Goal: Information Seeking & Learning: Learn about a topic

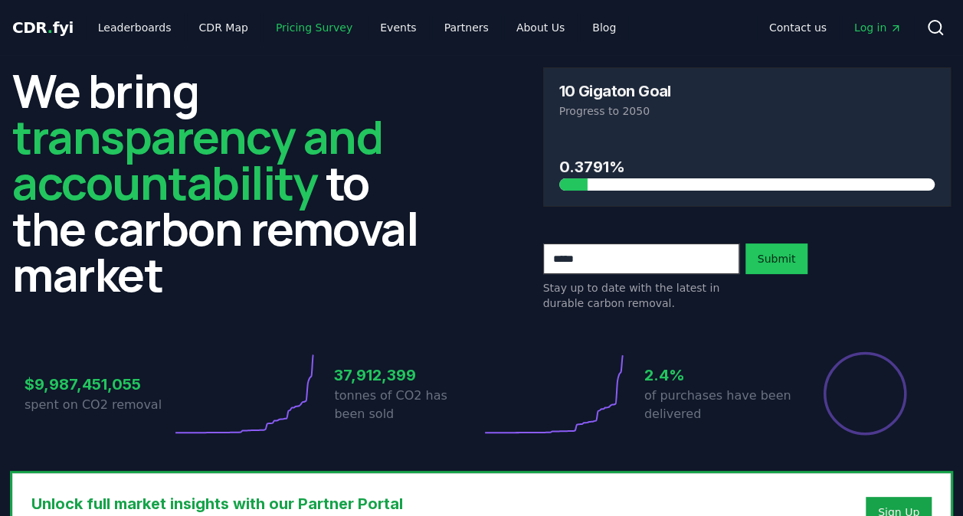
click at [297, 28] on link "Pricing Survey" at bounding box center [313, 28] width 101 height 28
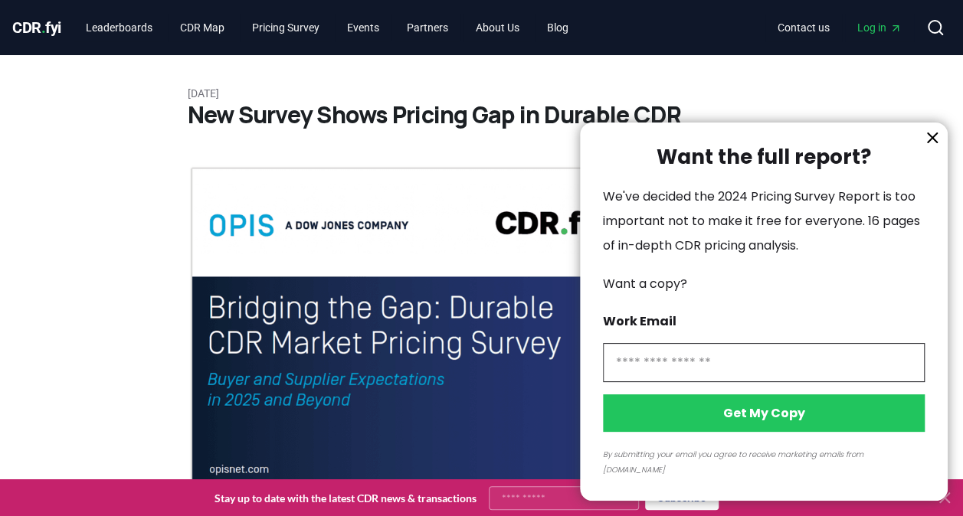
click at [931, 147] on icon "information" at bounding box center [932, 138] width 18 height 18
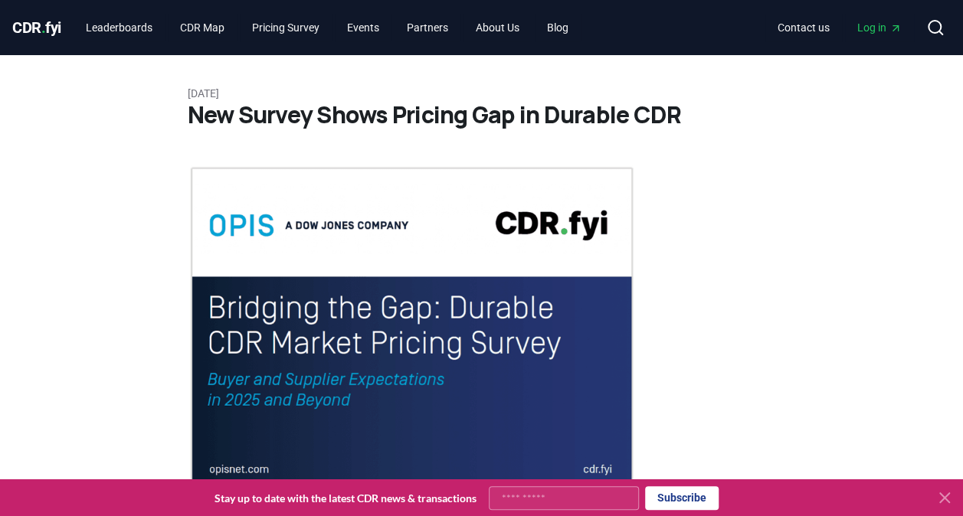
click at [47, 31] on span "CDR . fyi" at bounding box center [36, 27] width 49 height 18
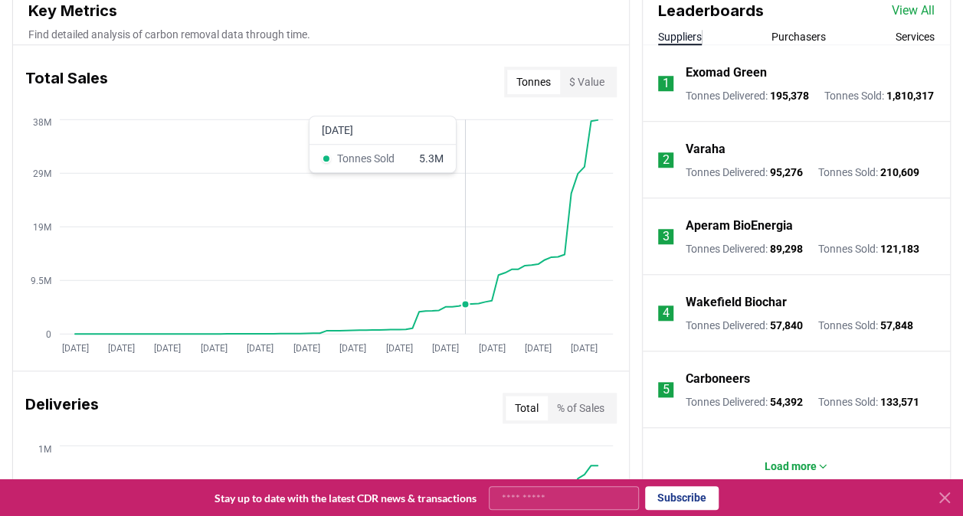
scroll to position [585, 0]
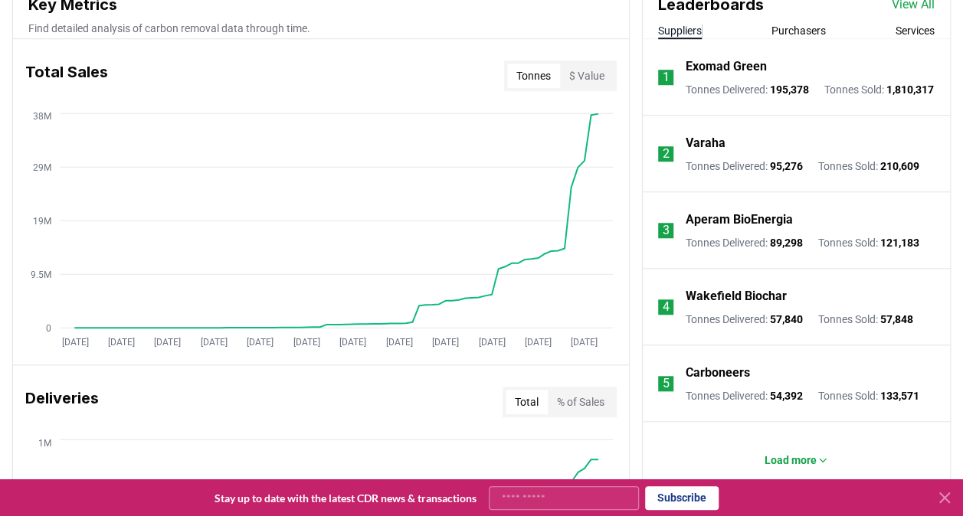
click at [798, 29] on button "Purchasers" at bounding box center [798, 30] width 54 height 15
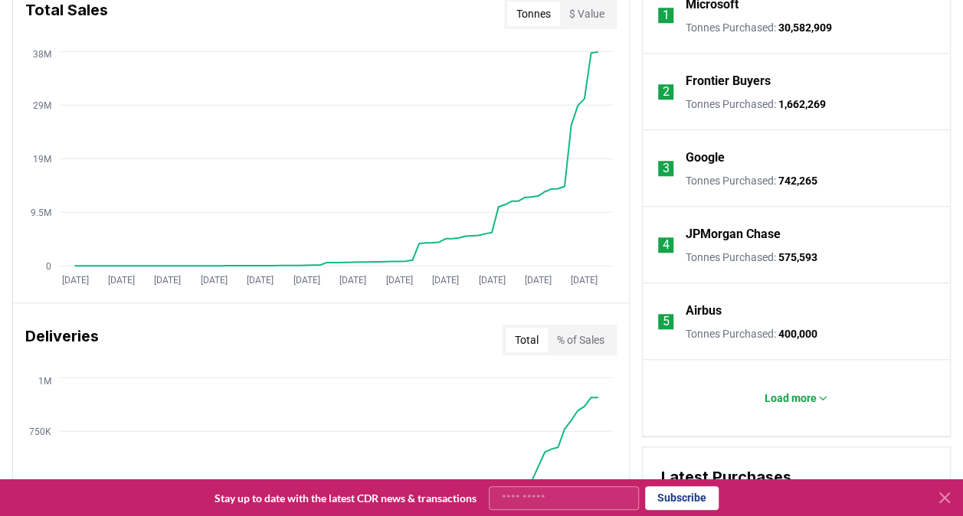
scroll to position [822, 0]
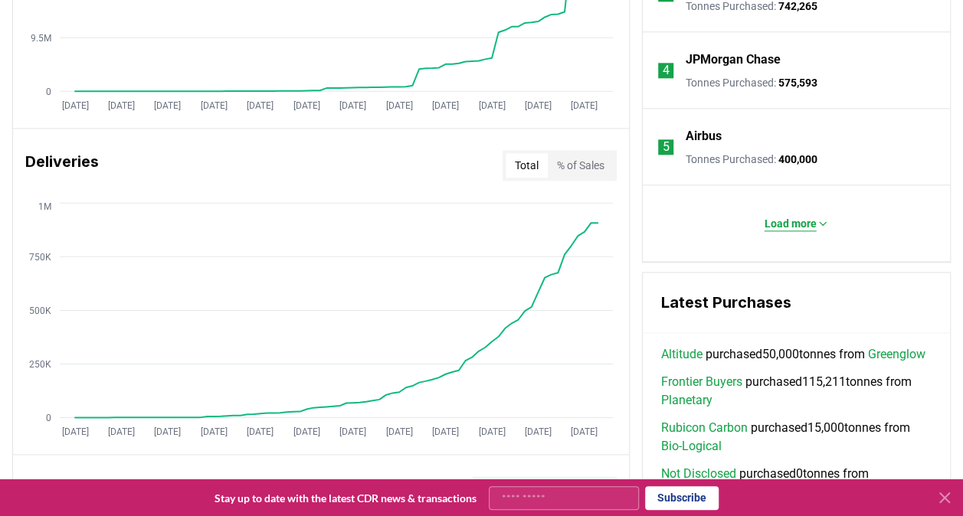
click at [801, 221] on p "Load more" at bounding box center [790, 223] width 52 height 15
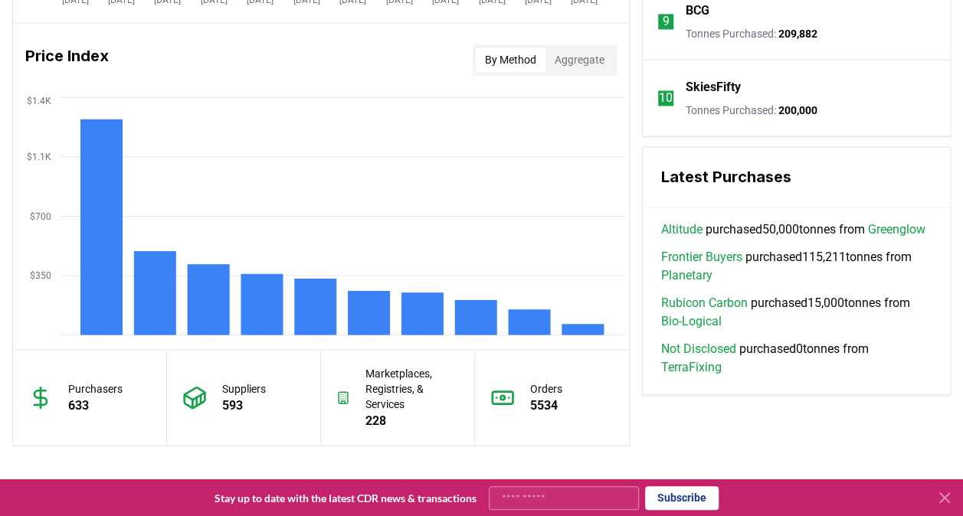
scroll to position [1255, 0]
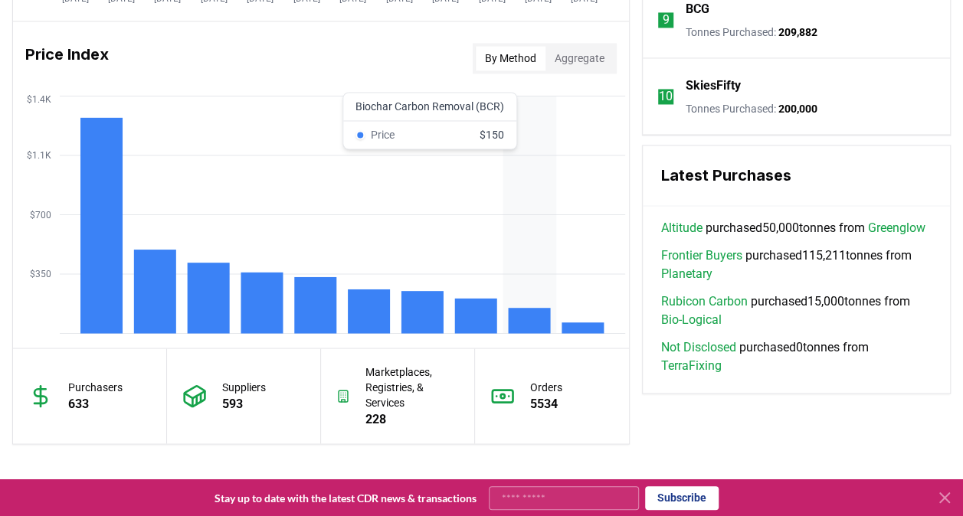
click at [530, 315] on rect at bounding box center [529, 320] width 42 height 25
click at [521, 327] on rect at bounding box center [529, 320] width 42 height 25
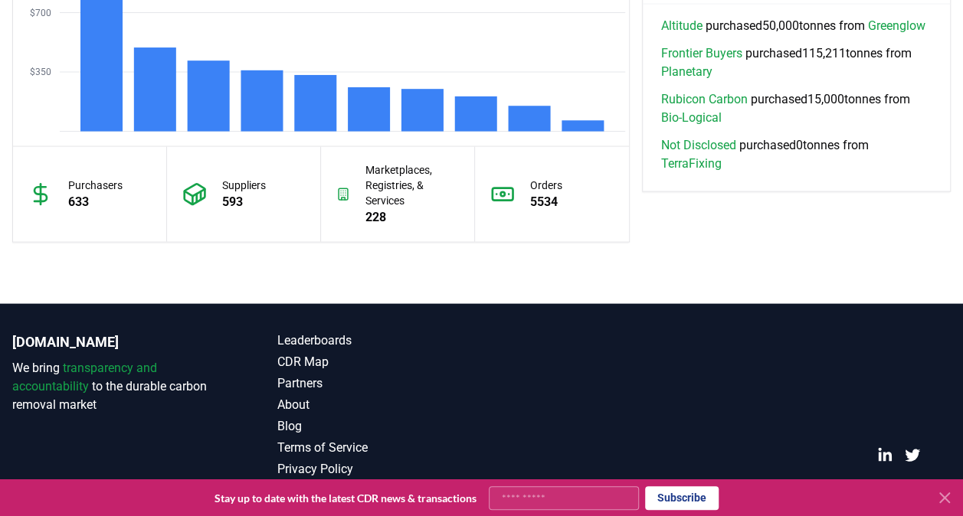
scroll to position [1466, 0]
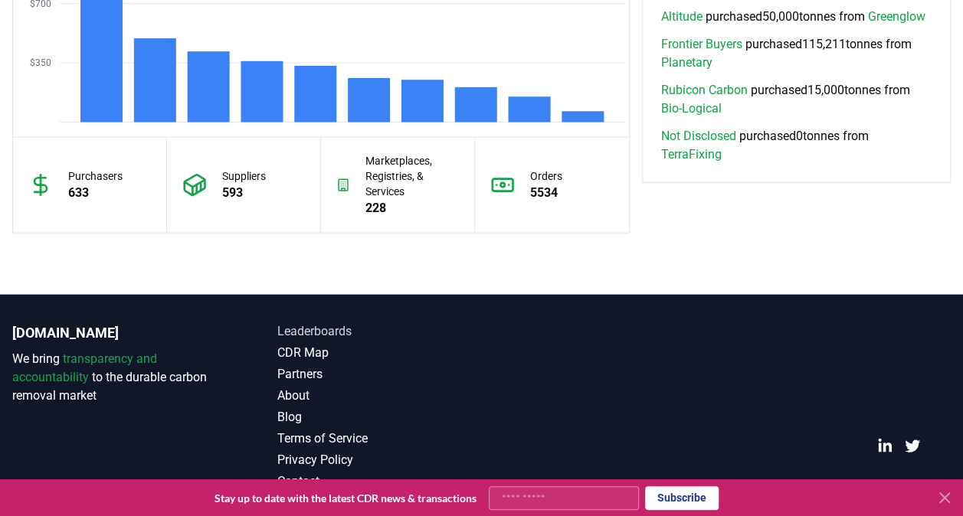
click at [319, 328] on link "Leaderboards" at bounding box center [379, 331] width 204 height 18
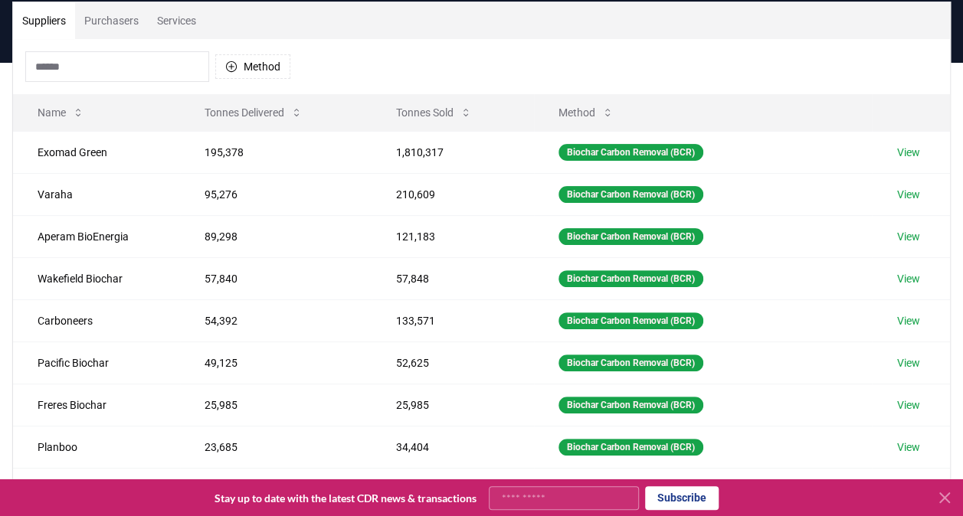
scroll to position [81, 0]
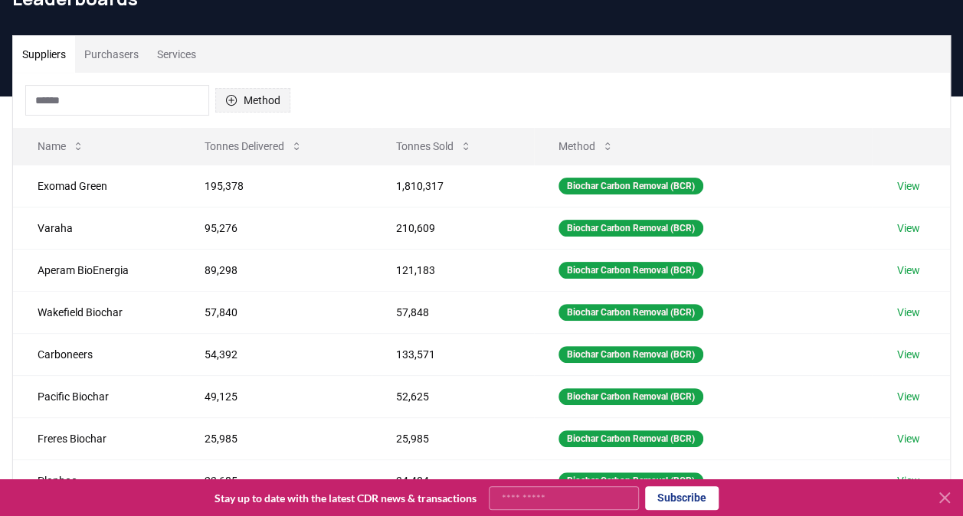
click at [260, 104] on button "Method" at bounding box center [252, 100] width 75 height 25
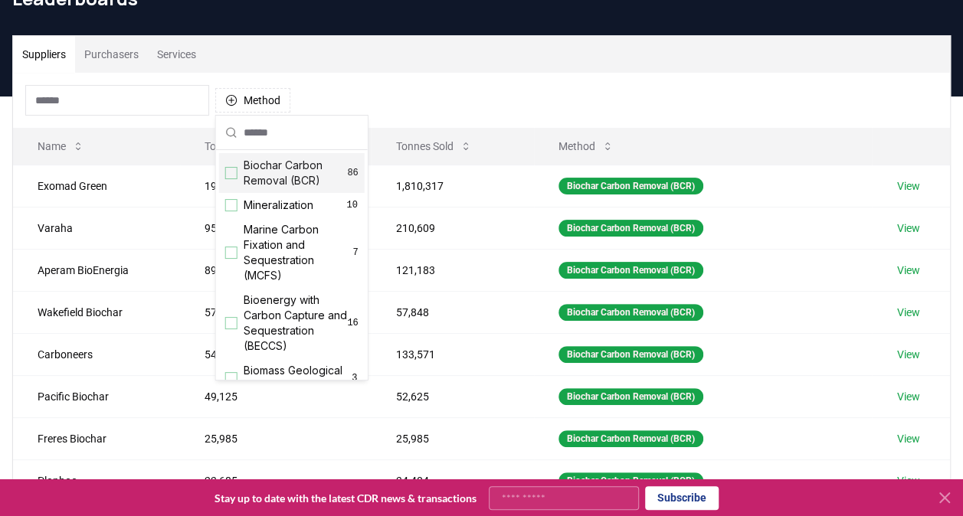
click at [228, 180] on div "Biochar Carbon Removal (BCR) 86" at bounding box center [291, 173] width 145 height 40
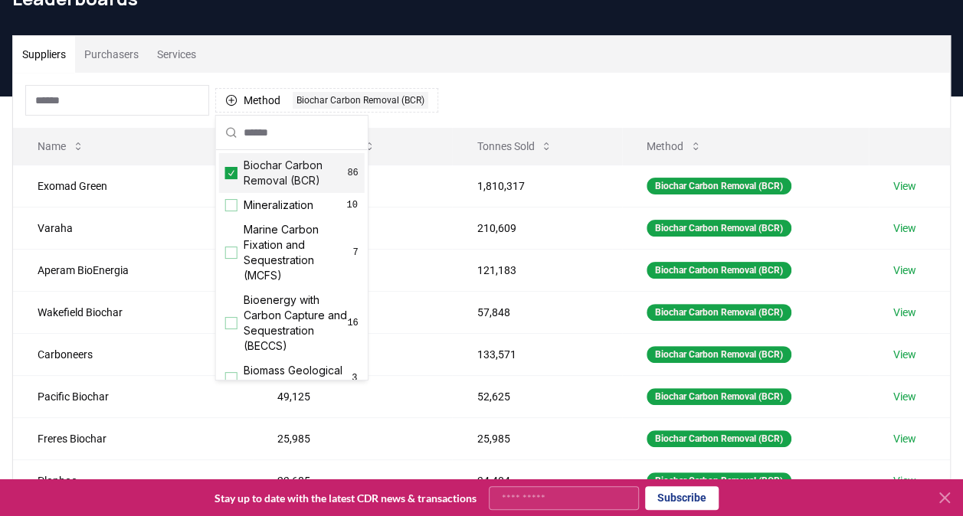
click at [529, 75] on div "Method 1 Biochar Carbon Removal (BCR)" at bounding box center [481, 100] width 936 height 55
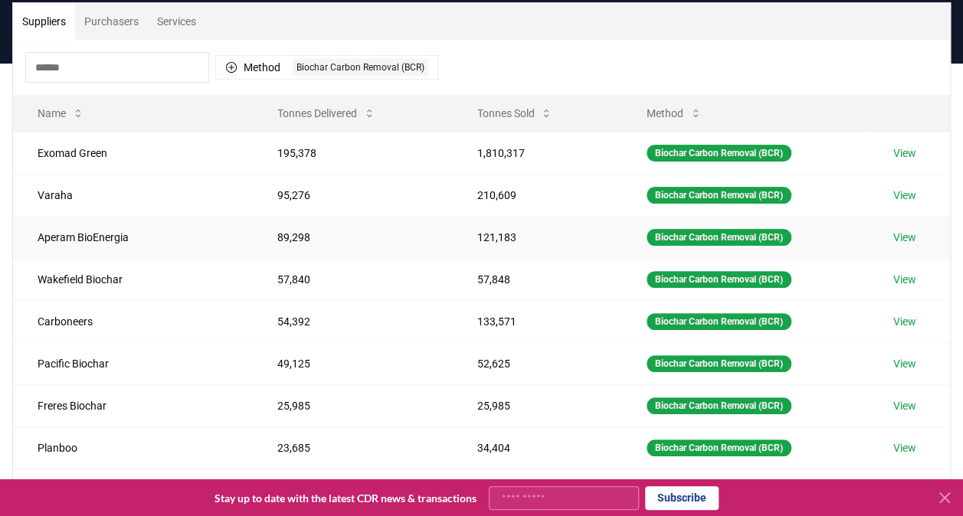
scroll to position [113, 0]
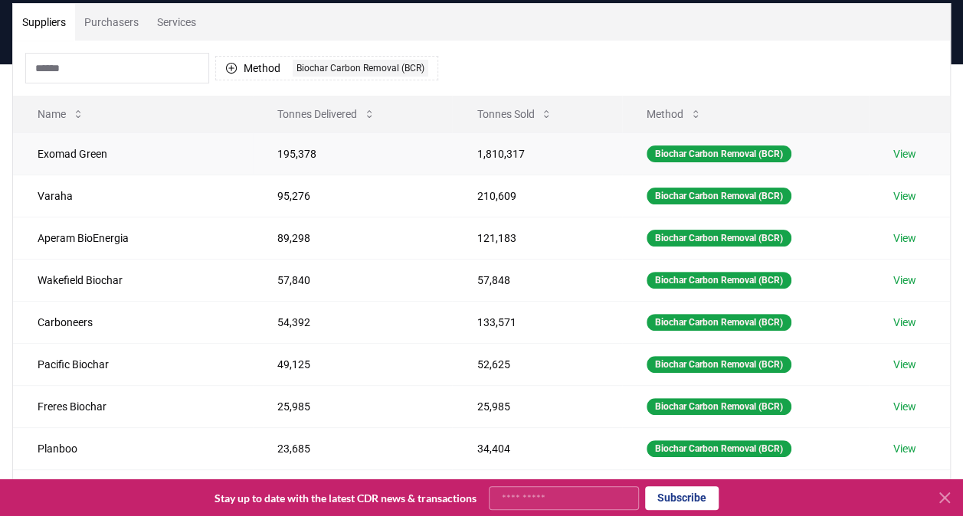
click at [897, 156] on link "View" at bounding box center [904, 153] width 23 height 15
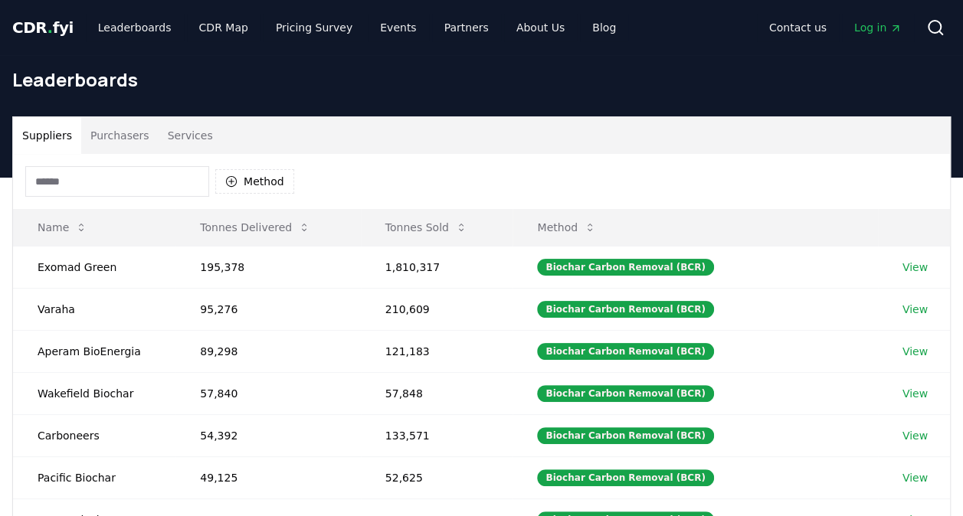
click at [112, 136] on button "Purchasers" at bounding box center [119, 135] width 77 height 37
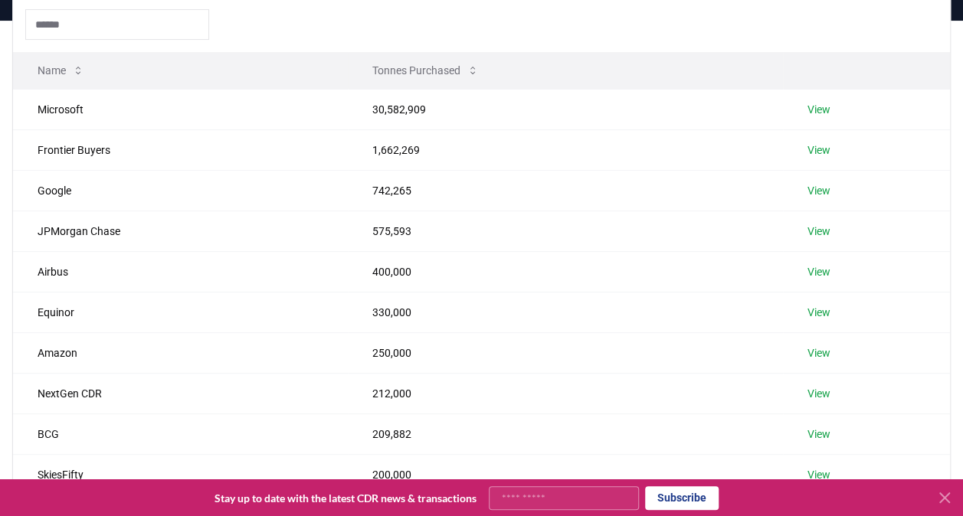
scroll to position [158, 0]
click at [815, 112] on link "View" at bounding box center [818, 108] width 23 height 15
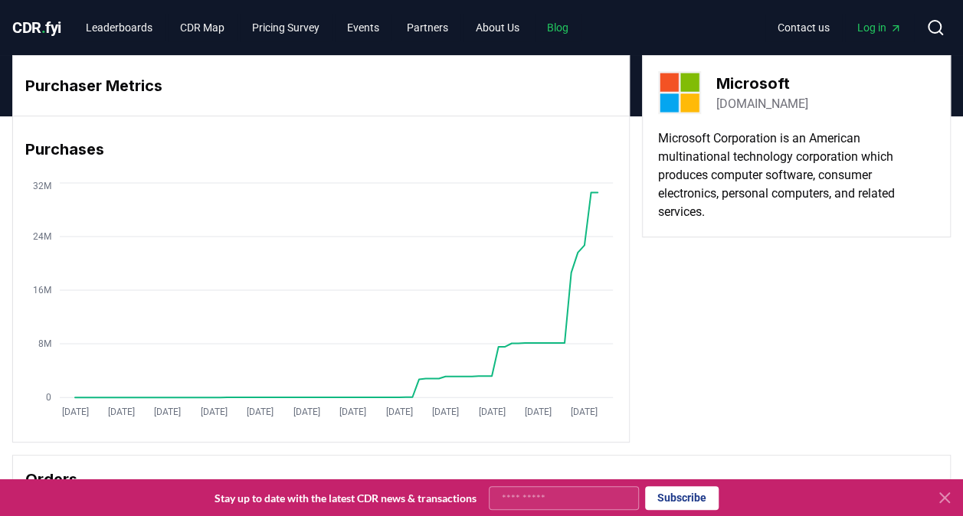
click at [578, 32] on link "Blog" at bounding box center [557, 28] width 46 height 28
click at [570, 30] on link "Blog" at bounding box center [557, 28] width 46 height 28
click at [31, 25] on span "CDR . fyi" at bounding box center [36, 27] width 49 height 18
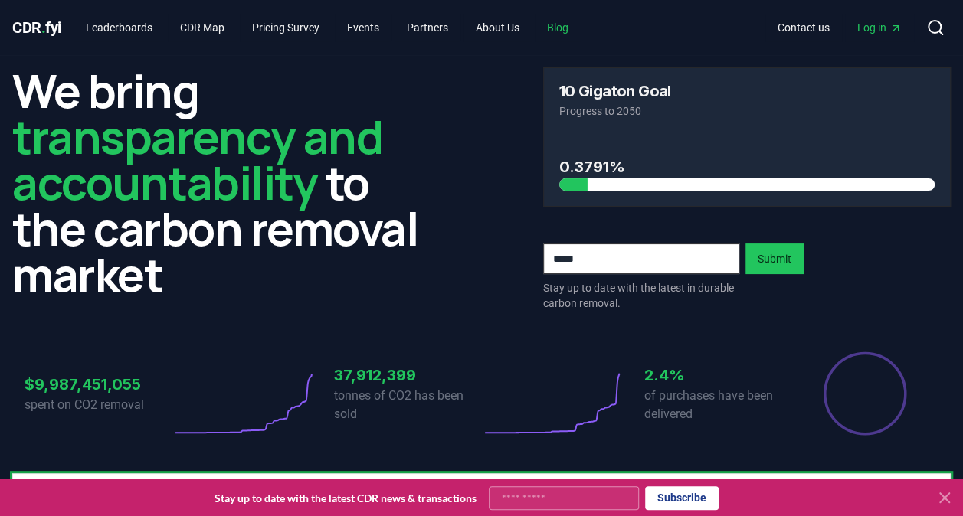
click at [574, 25] on link "Blog" at bounding box center [557, 28] width 46 height 28
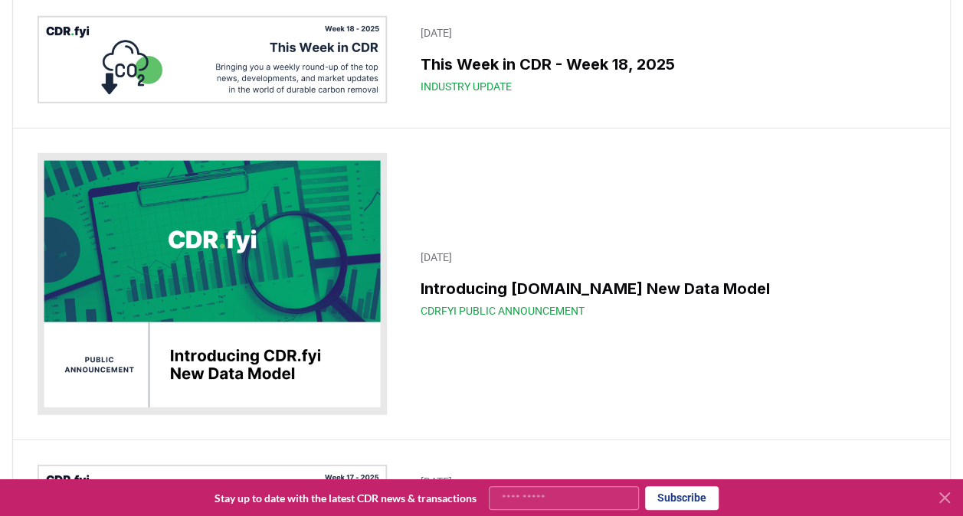
scroll to position [5196, 0]
